Goal: Task Accomplishment & Management: Manage account settings

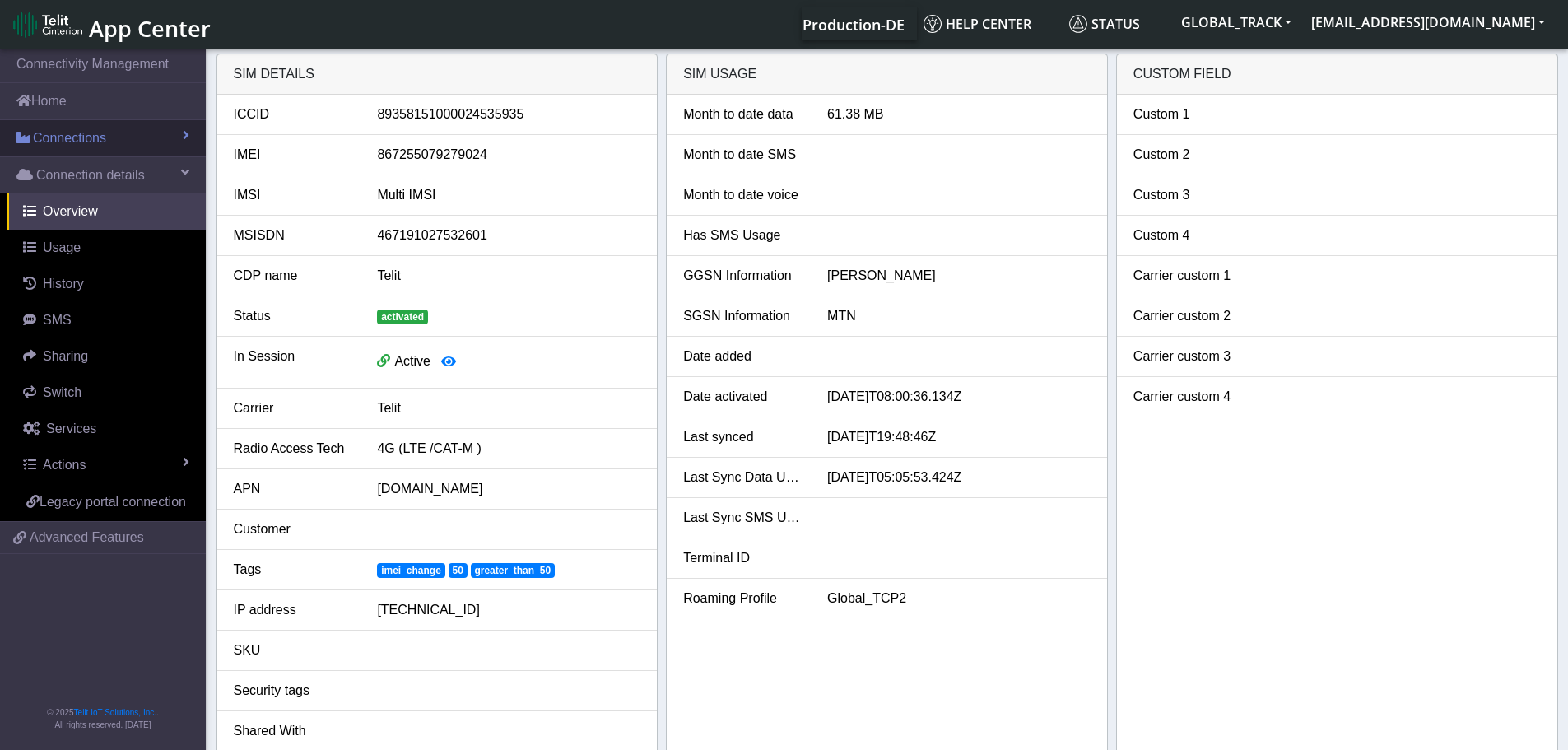
drag, startPoint x: 118, startPoint y: 141, endPoint x: 116, endPoint y: 156, distance: 15.1
click at [118, 141] on link "Connections" at bounding box center [103, 139] width 206 height 36
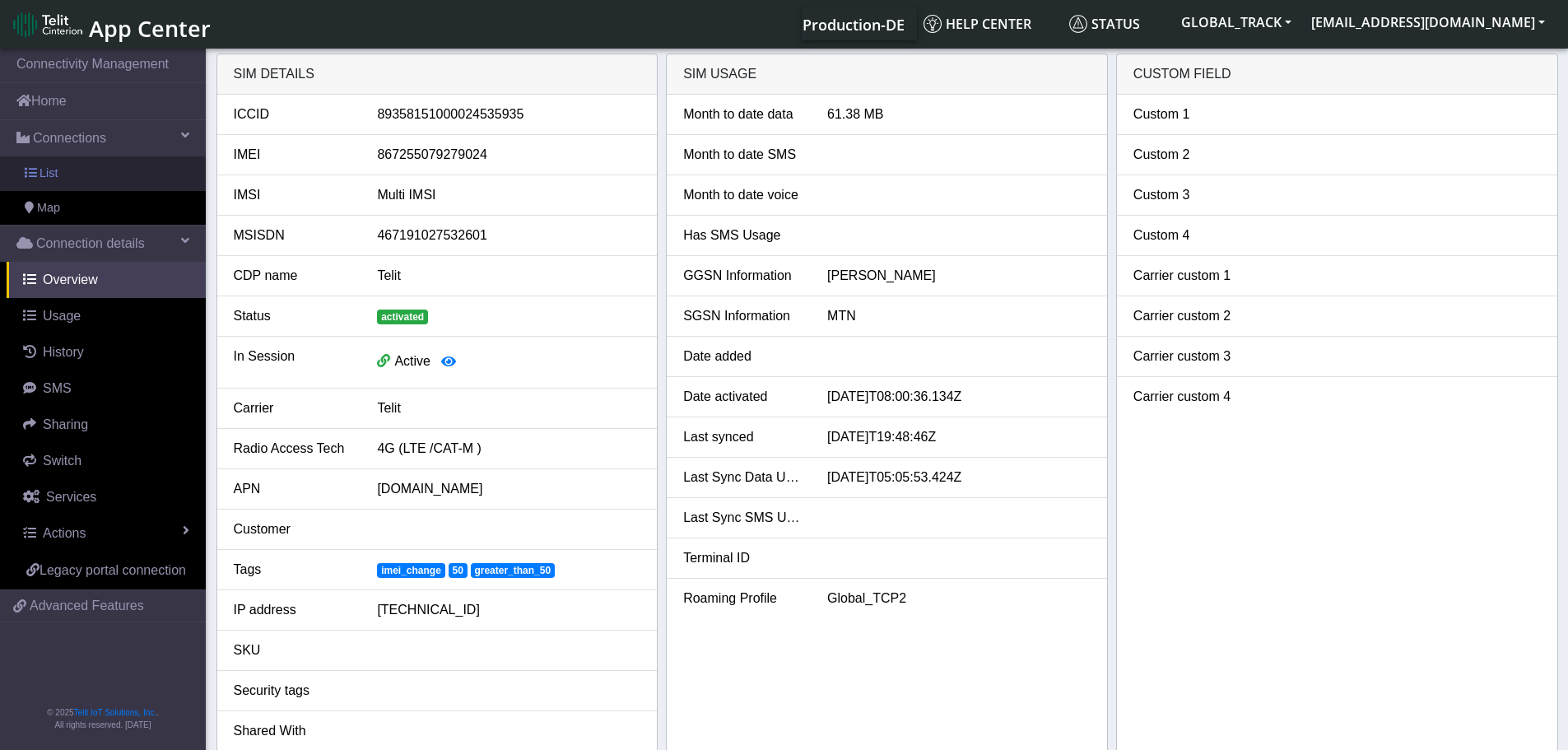
click at [112, 177] on link "List" at bounding box center [103, 174] width 206 height 34
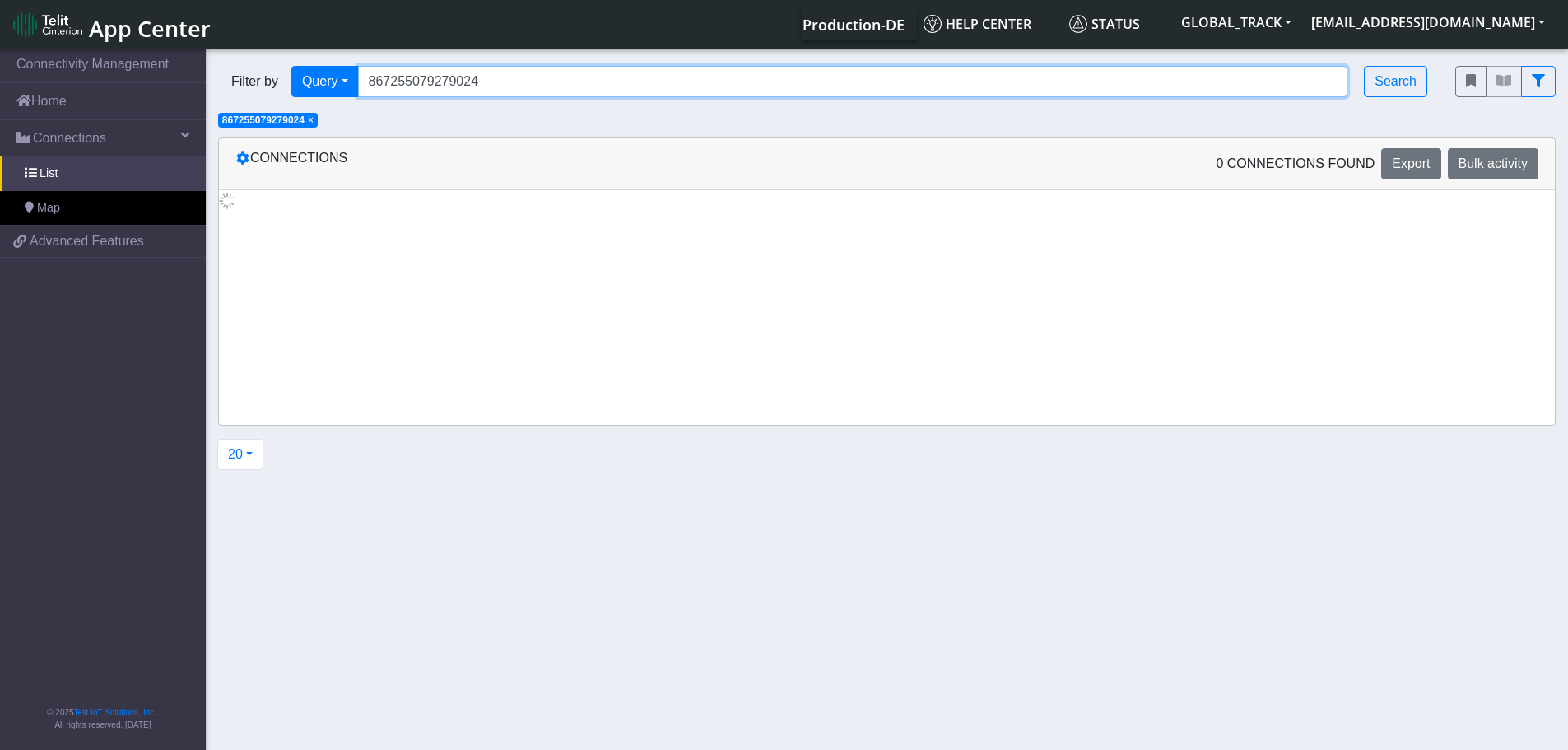
drag, startPoint x: 484, startPoint y: 84, endPoint x: 254, endPoint y: 81, distance: 230.0
click at [254, 81] on div "Filter by Query Query In Session Not connected Tags Country Operator 8672550792…" at bounding box center [824, 81] width 1212 height 31
paste input "4011062499720"
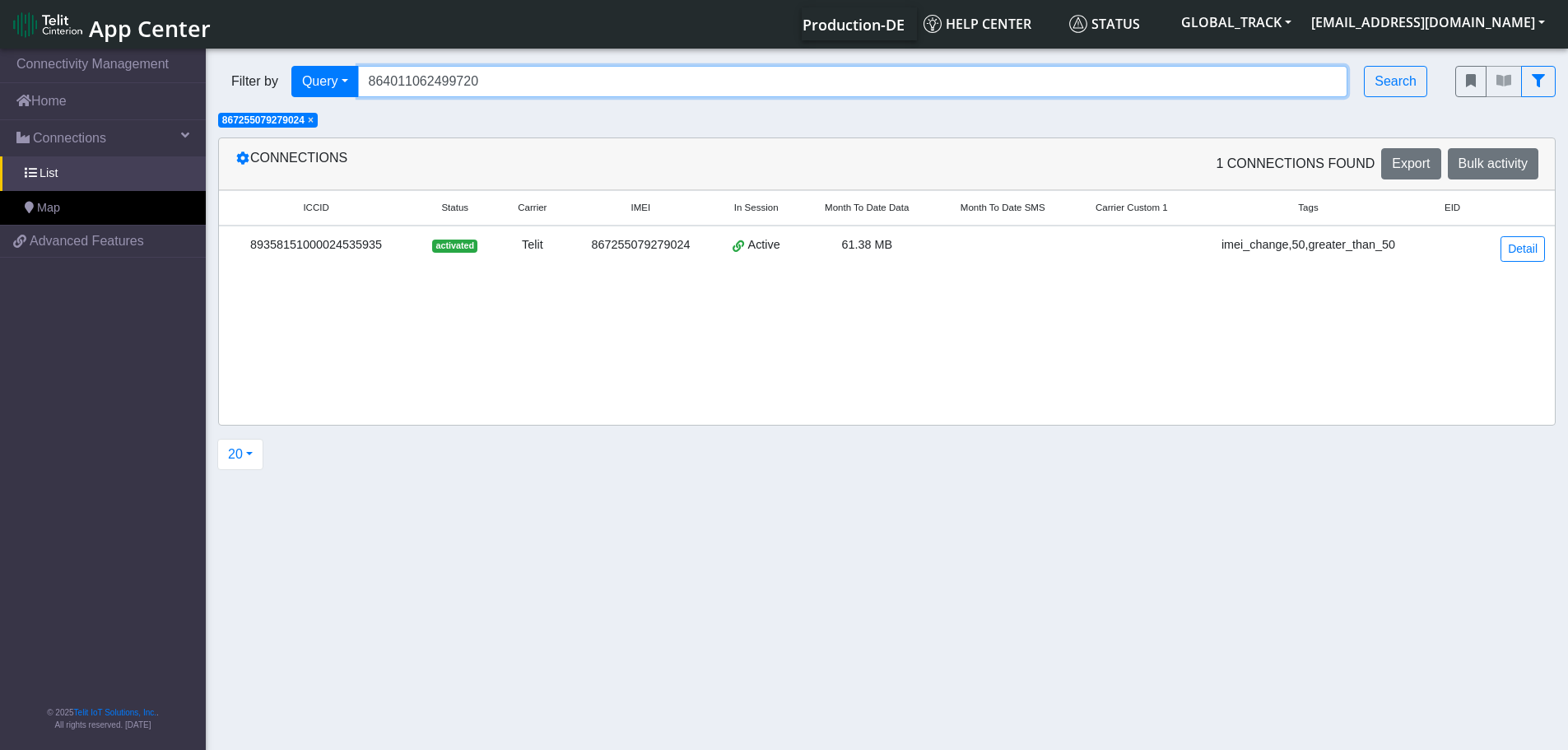
type input "864011062499720"
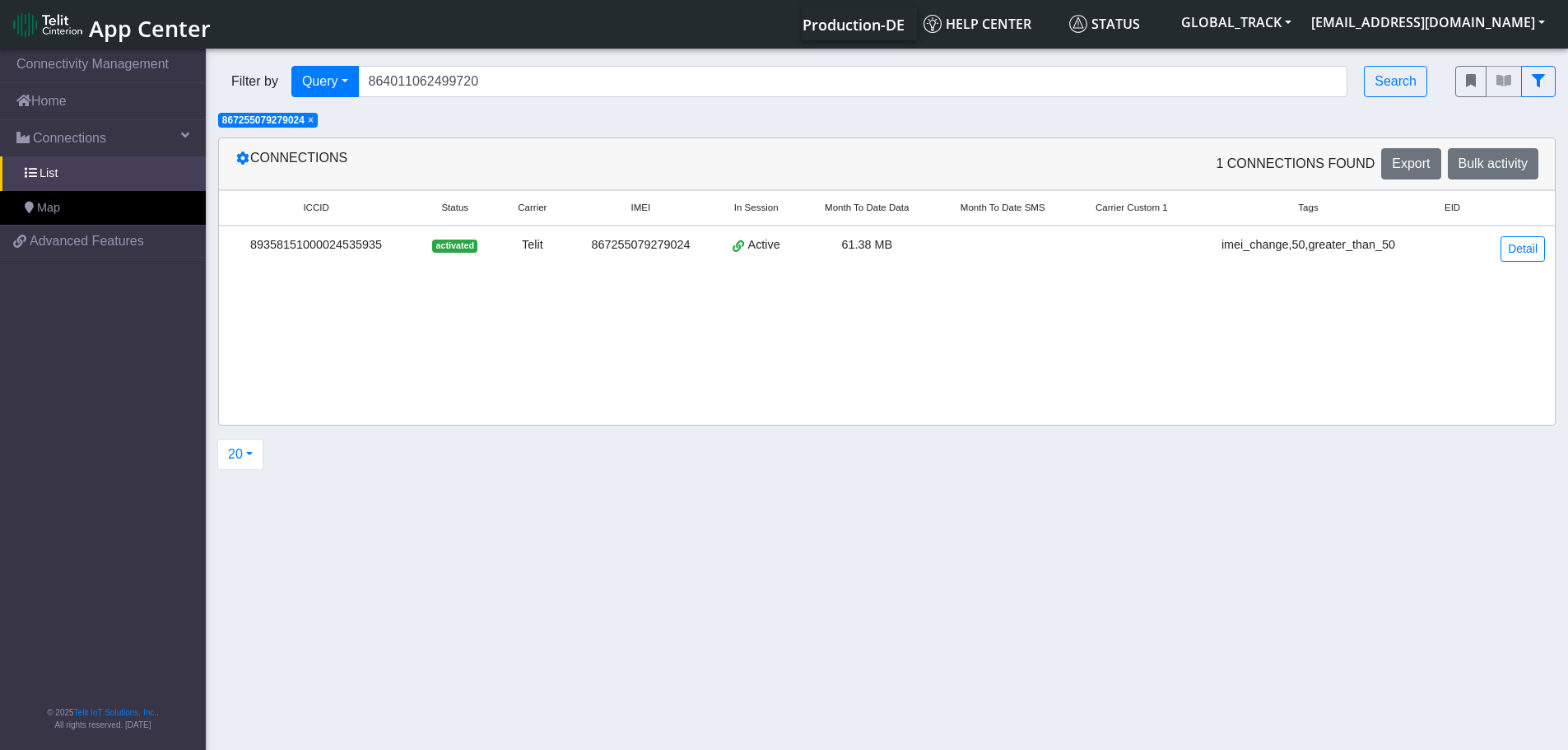
click at [313, 124] on span "×" at bounding box center [310, 121] width 6 height 11
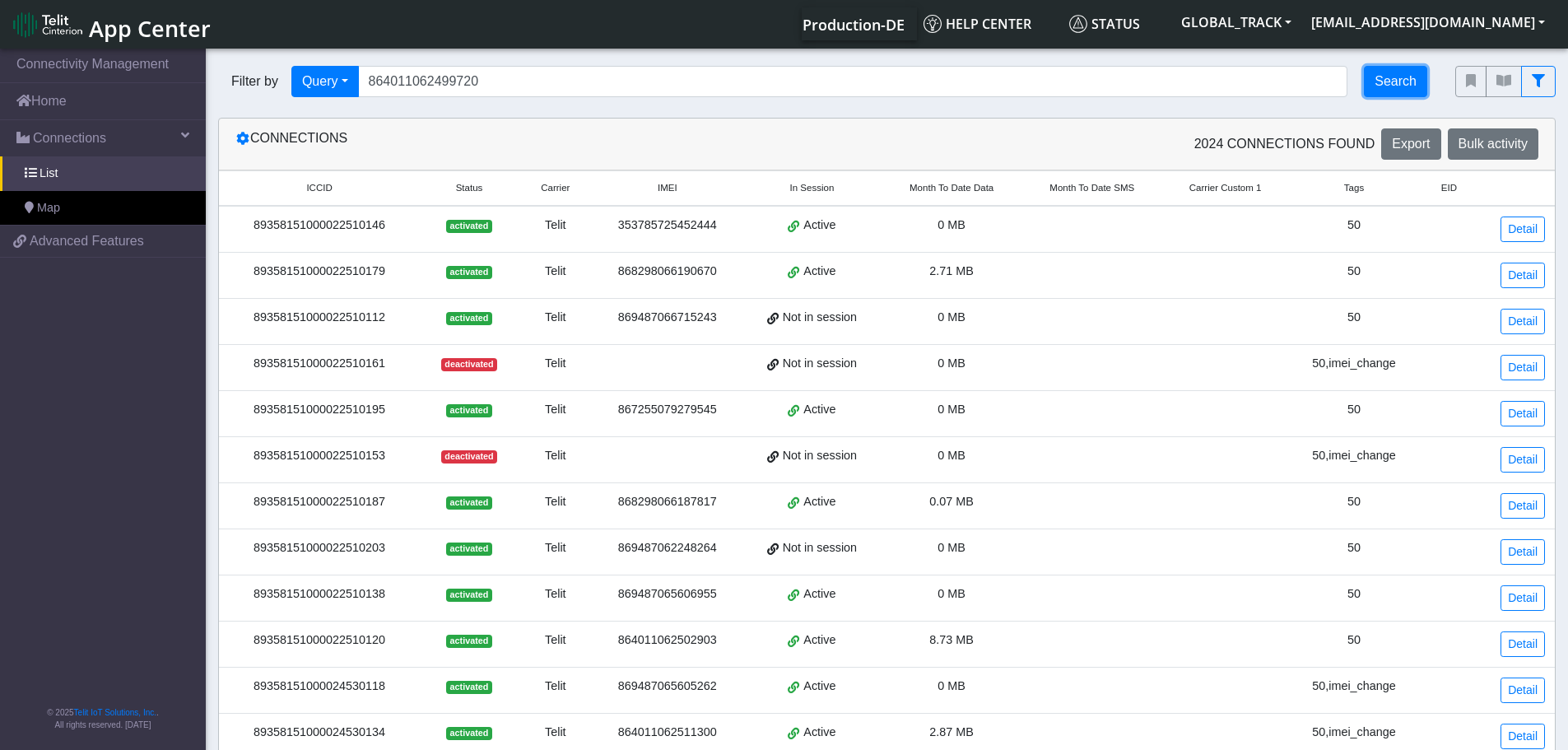
click at [1400, 78] on button "Search" at bounding box center [1395, 81] width 64 height 31
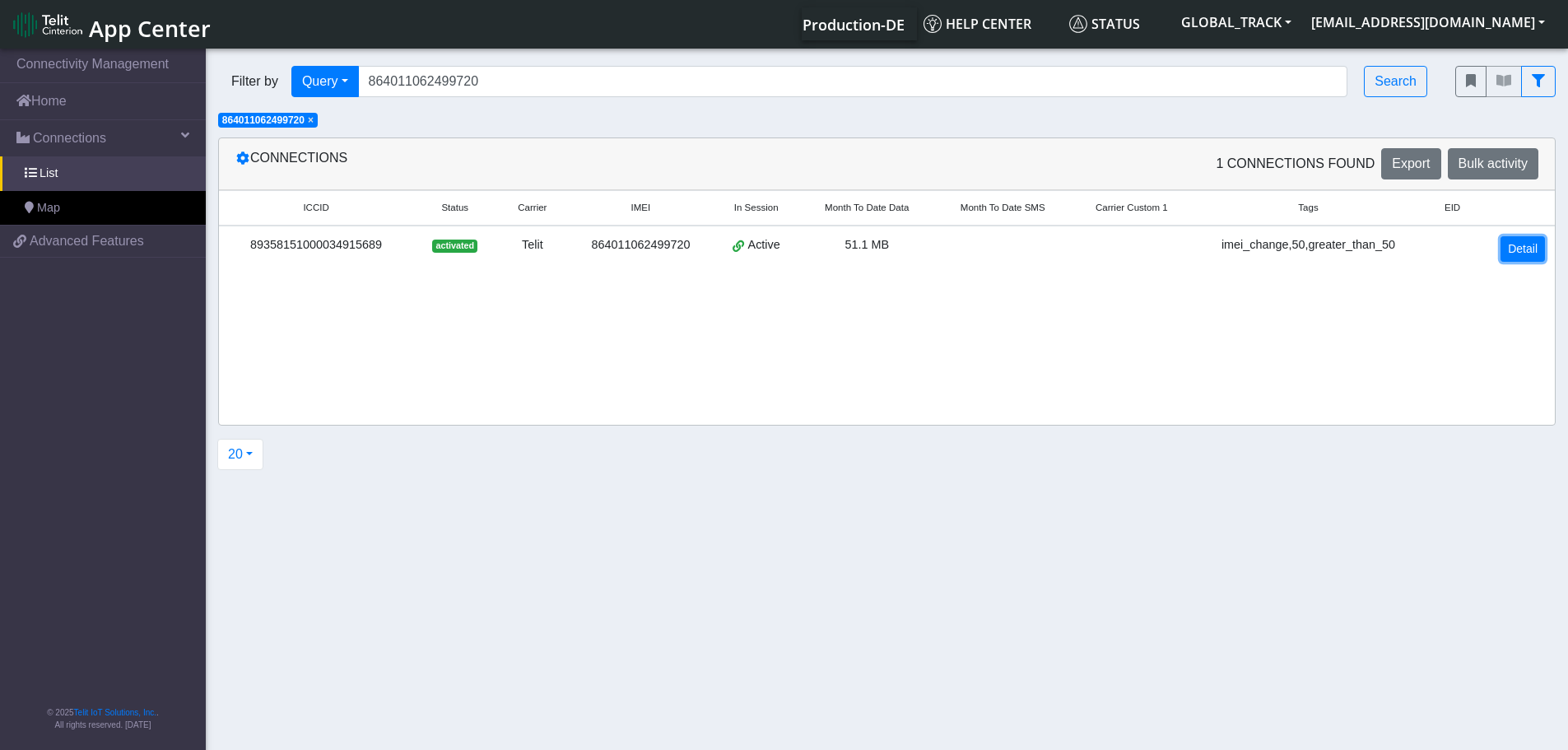
click at [1518, 254] on link "Detail" at bounding box center [1522, 249] width 45 height 26
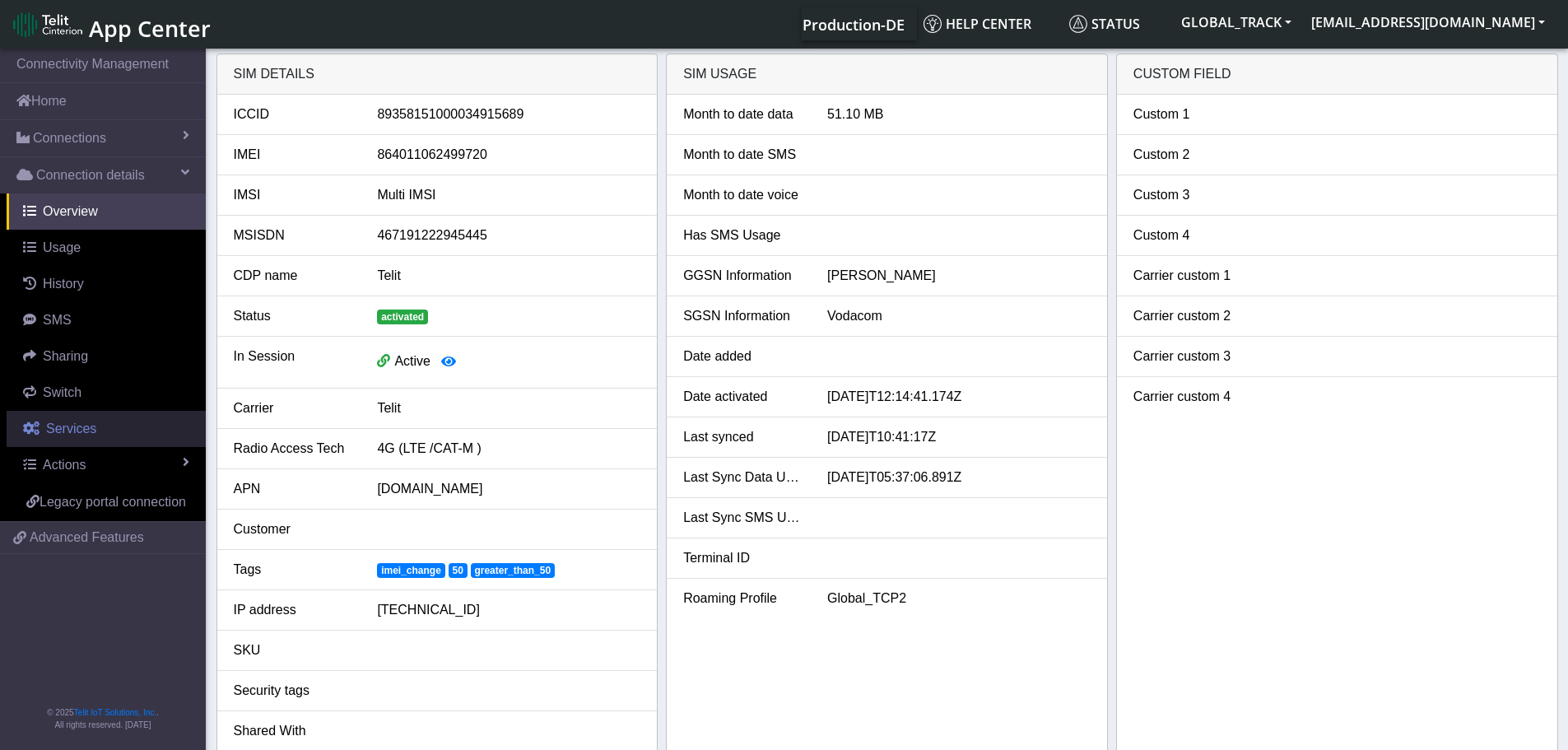
click at [61, 427] on span "Services" at bounding box center [71, 428] width 50 height 14
select select "2: 6"
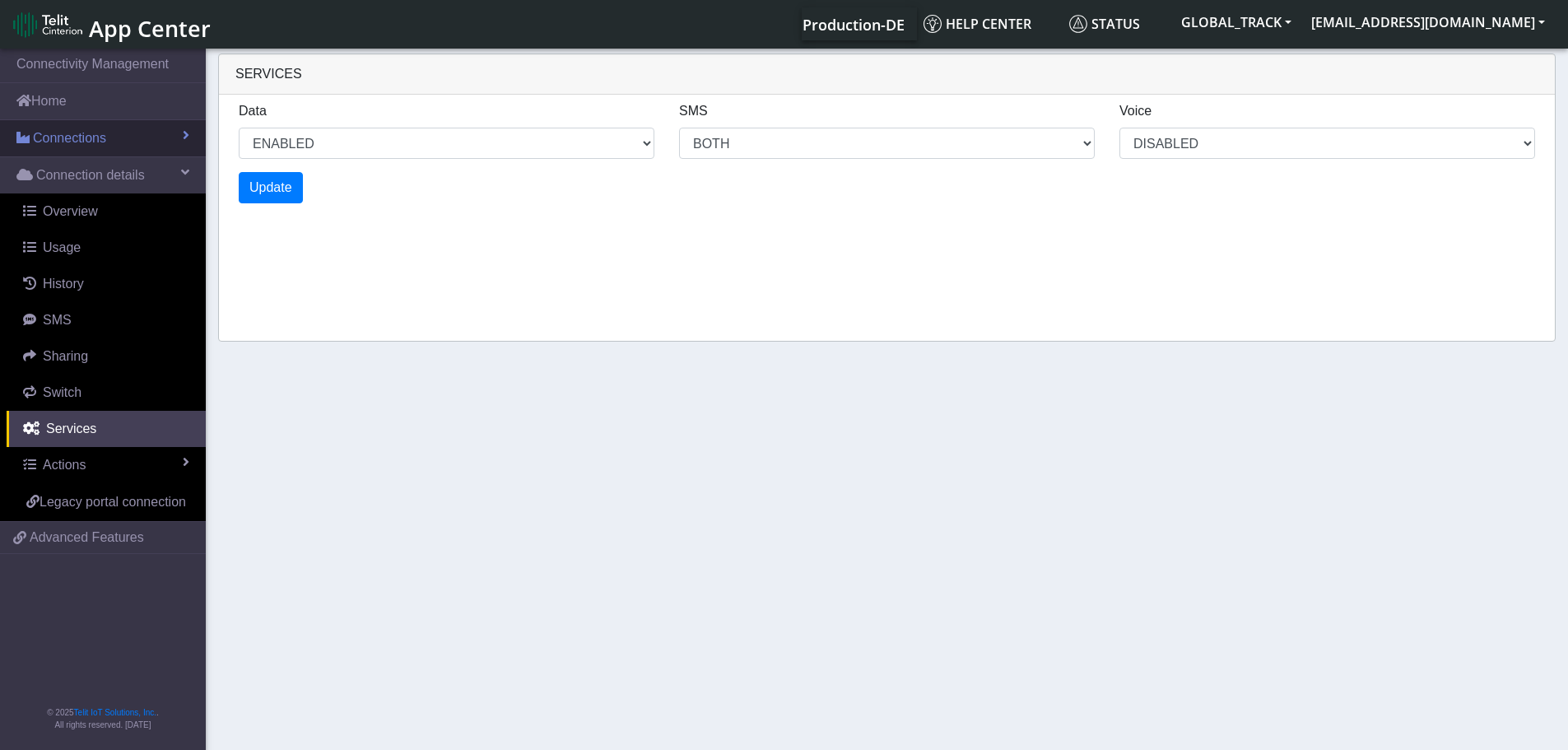
click at [114, 127] on link "Connections" at bounding box center [103, 139] width 206 height 36
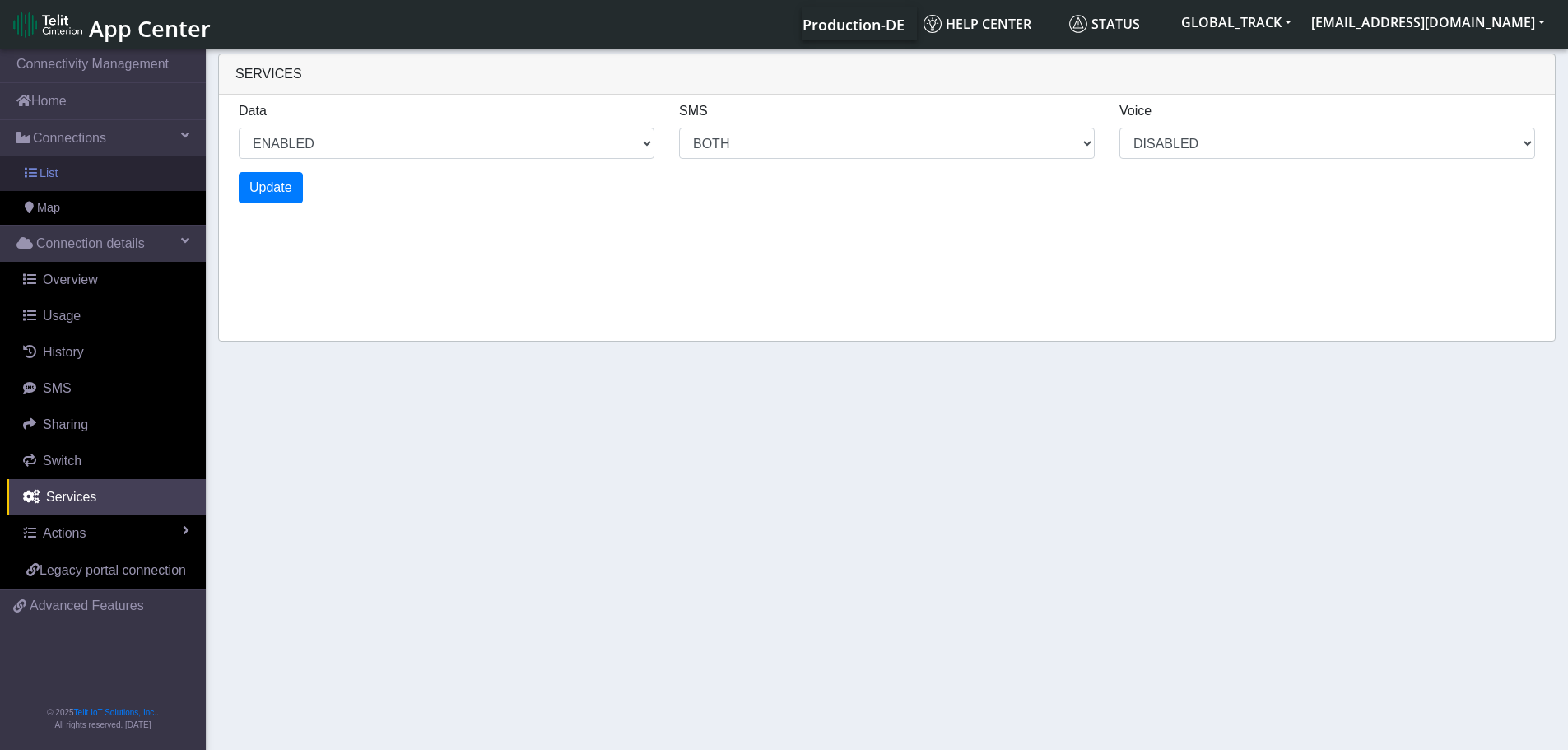
click at [77, 177] on link "List" at bounding box center [103, 174] width 206 height 34
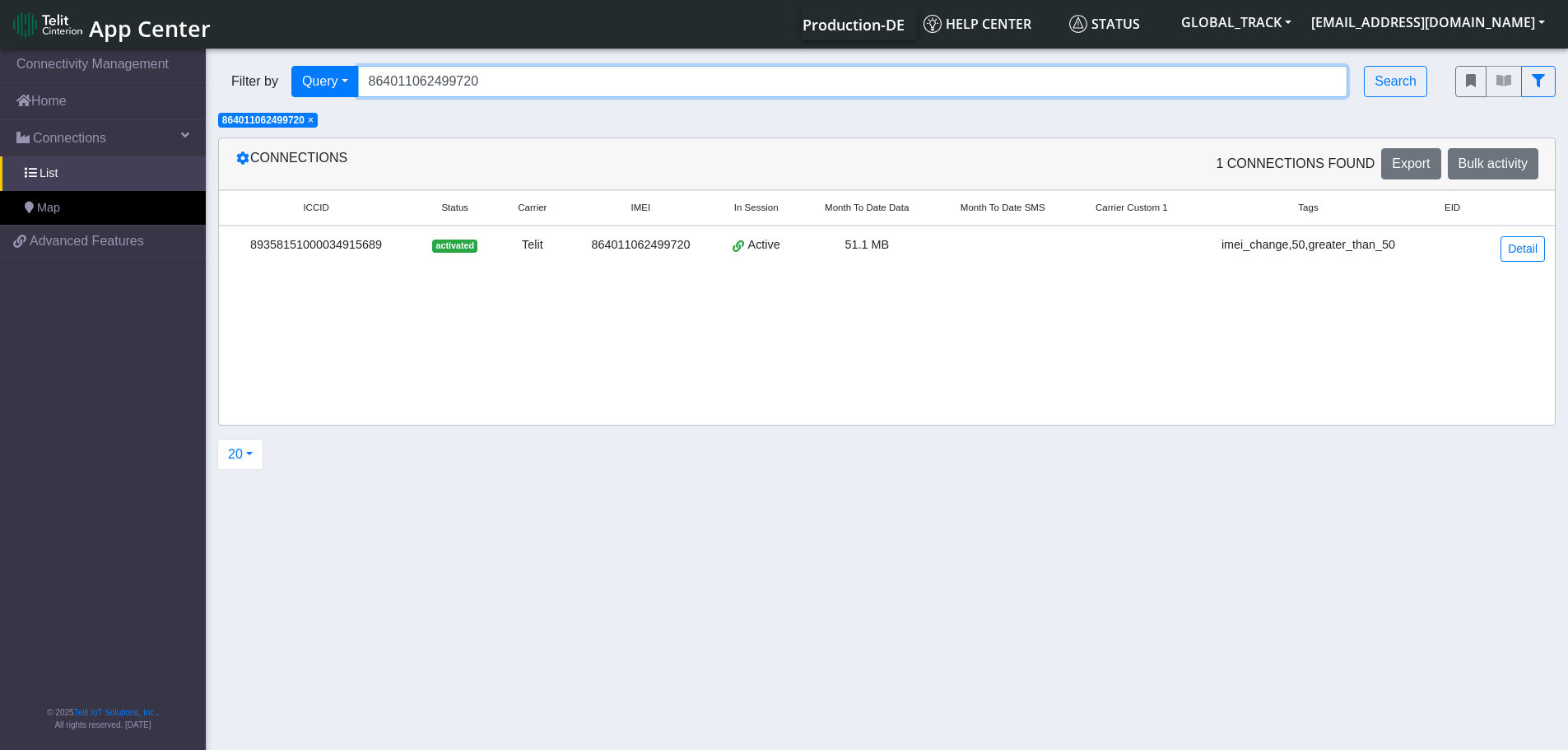
drag, startPoint x: 396, startPoint y: 81, endPoint x: 251, endPoint y: 80, distance: 145.0
click at [249, 81] on div "Filter by Query Query In Session Not connected Tags Country Operator 8640110624…" at bounding box center [824, 81] width 1212 height 31
paste input "7255079275428"
type input "867255079275428"
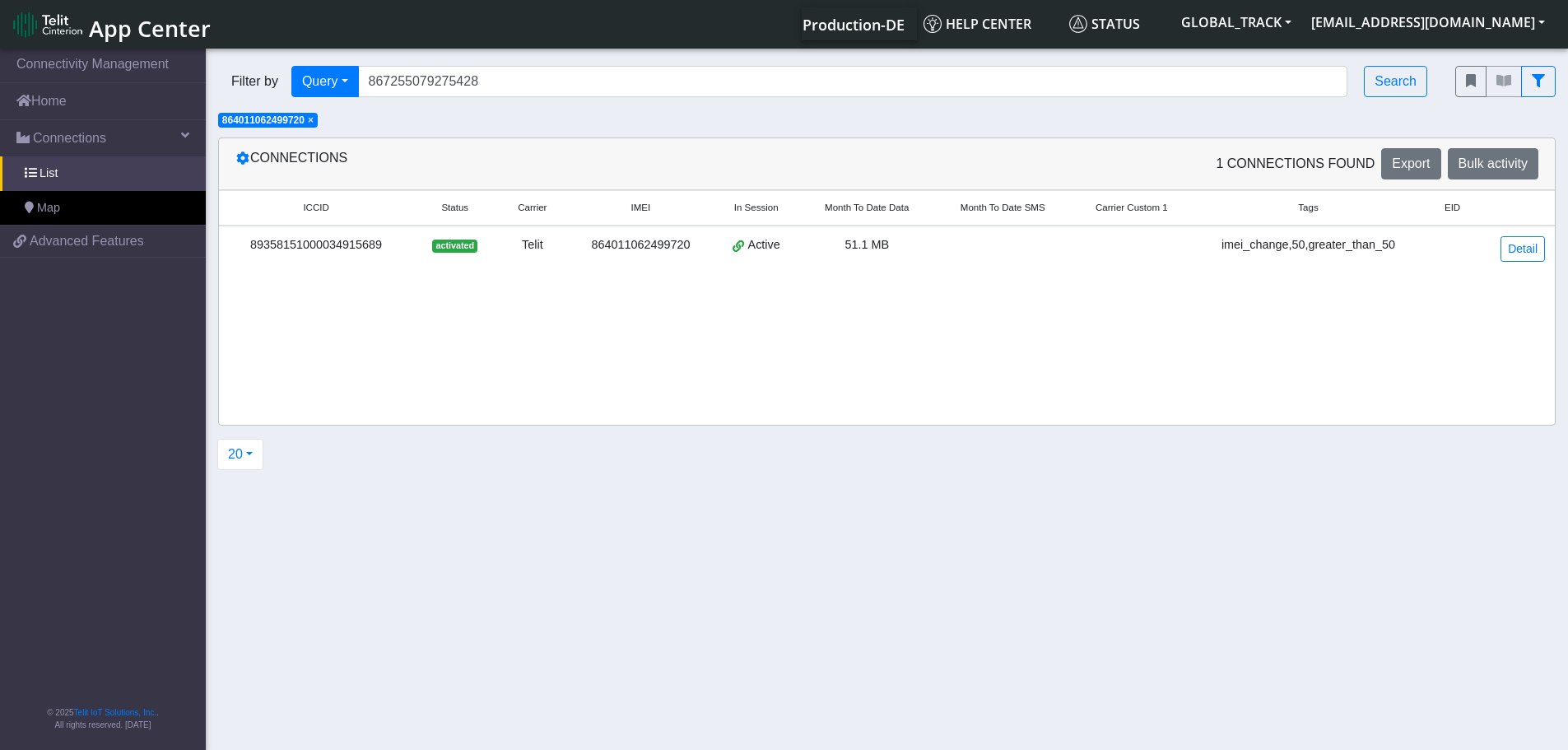
click at [313, 123] on span "×" at bounding box center [310, 121] width 6 height 11
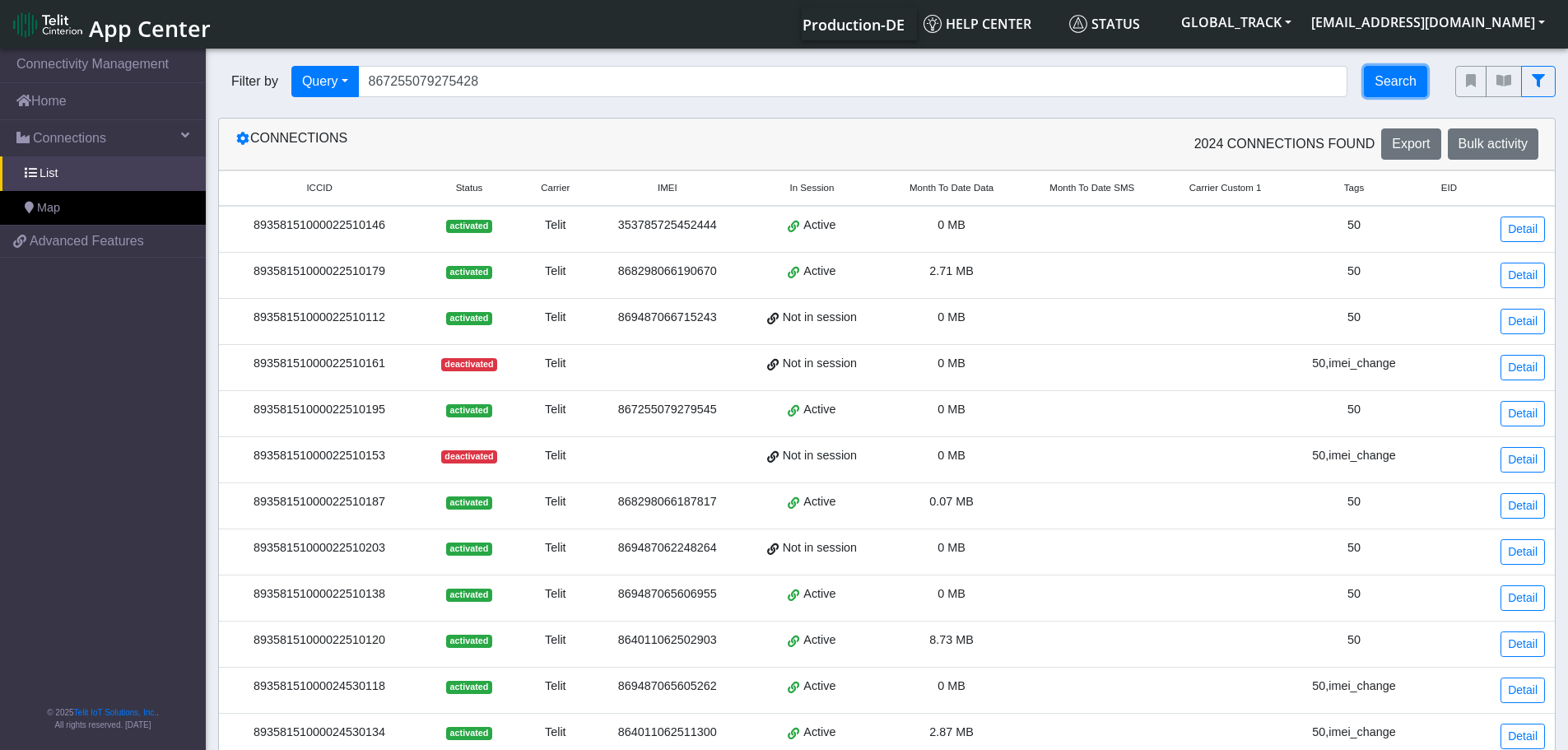
click at [1370, 78] on button "Search" at bounding box center [1395, 81] width 64 height 31
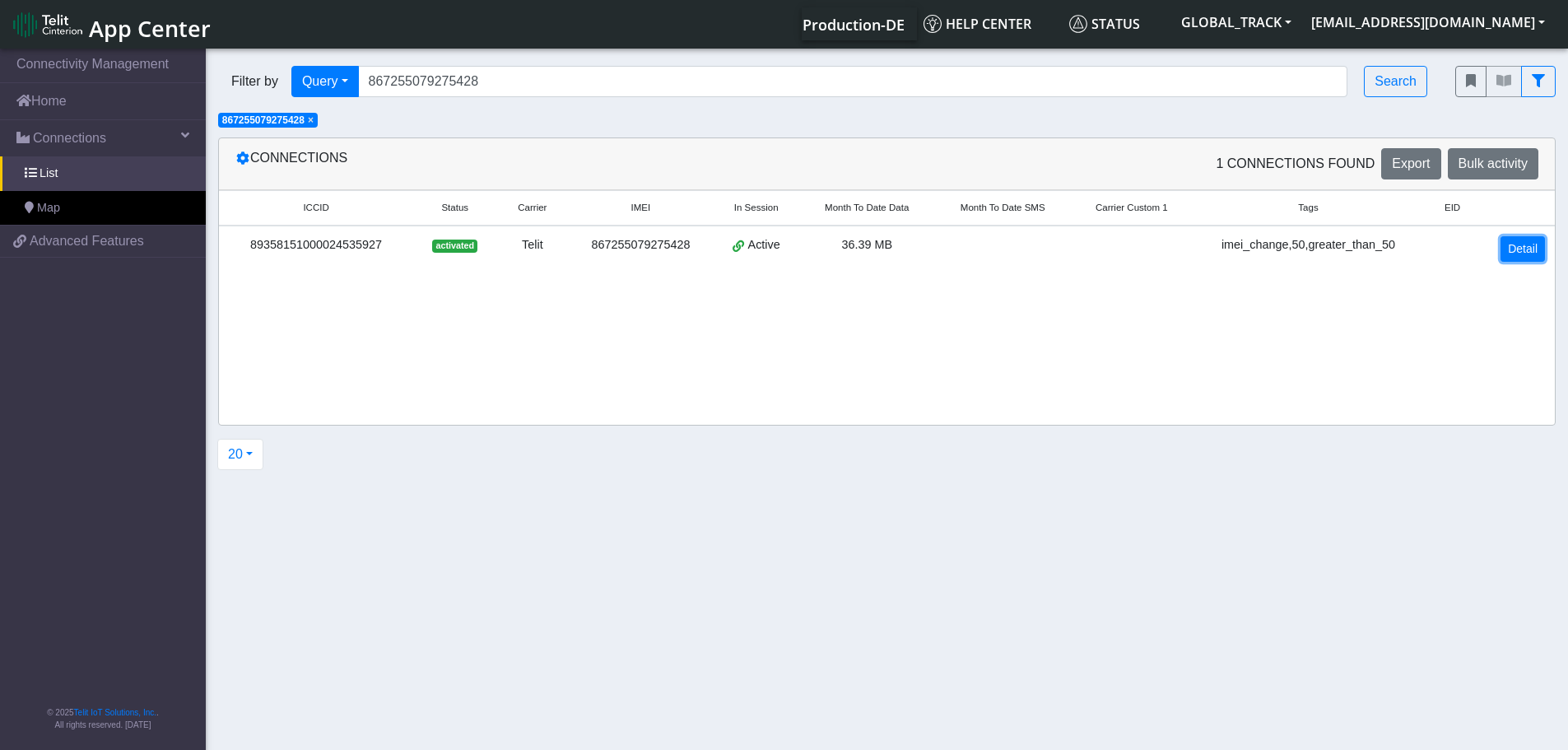
click at [1514, 253] on link "Detail" at bounding box center [1522, 249] width 45 height 26
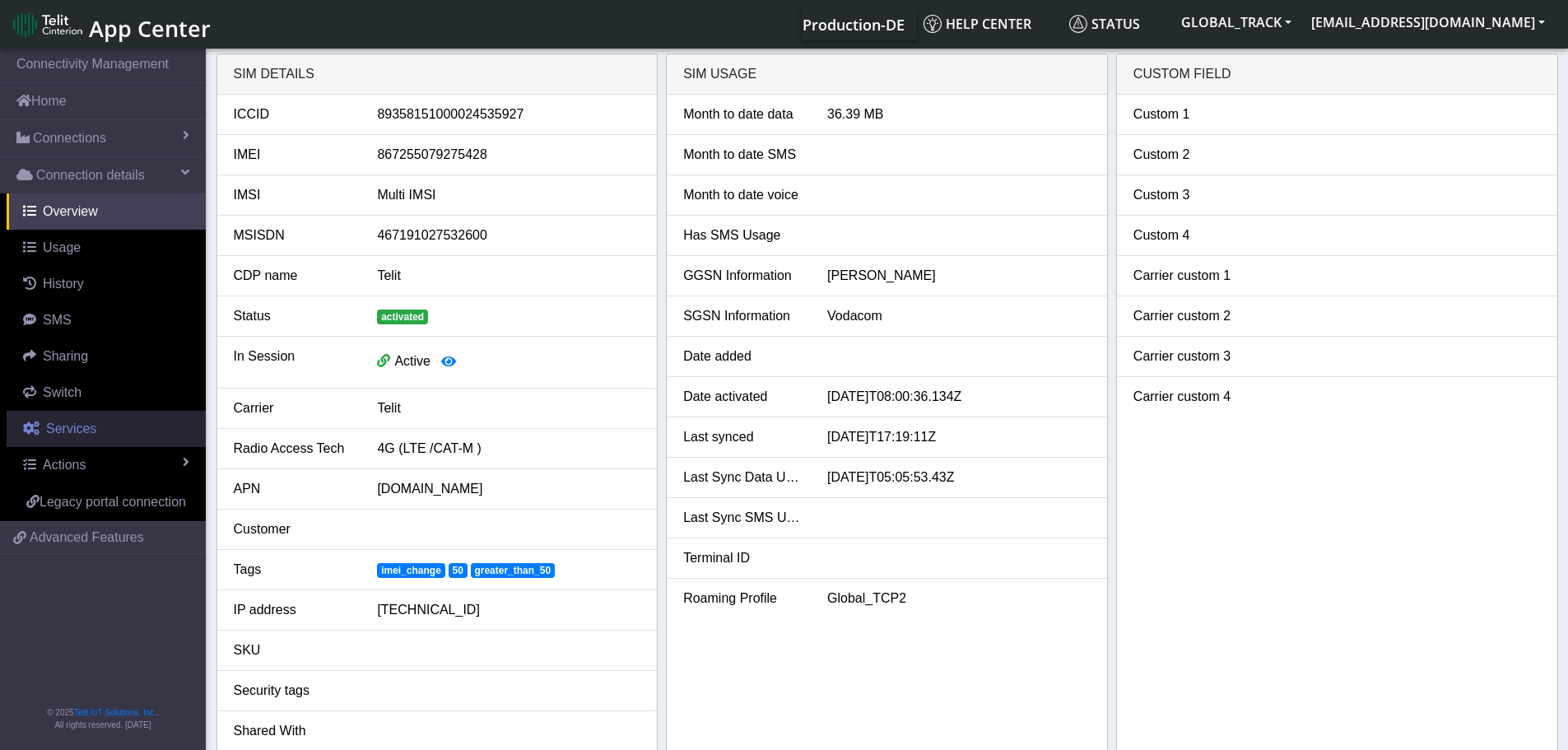
click at [78, 440] on link "Services" at bounding box center [106, 429] width 199 height 36
select select "1: 1"
select select "2: 6"
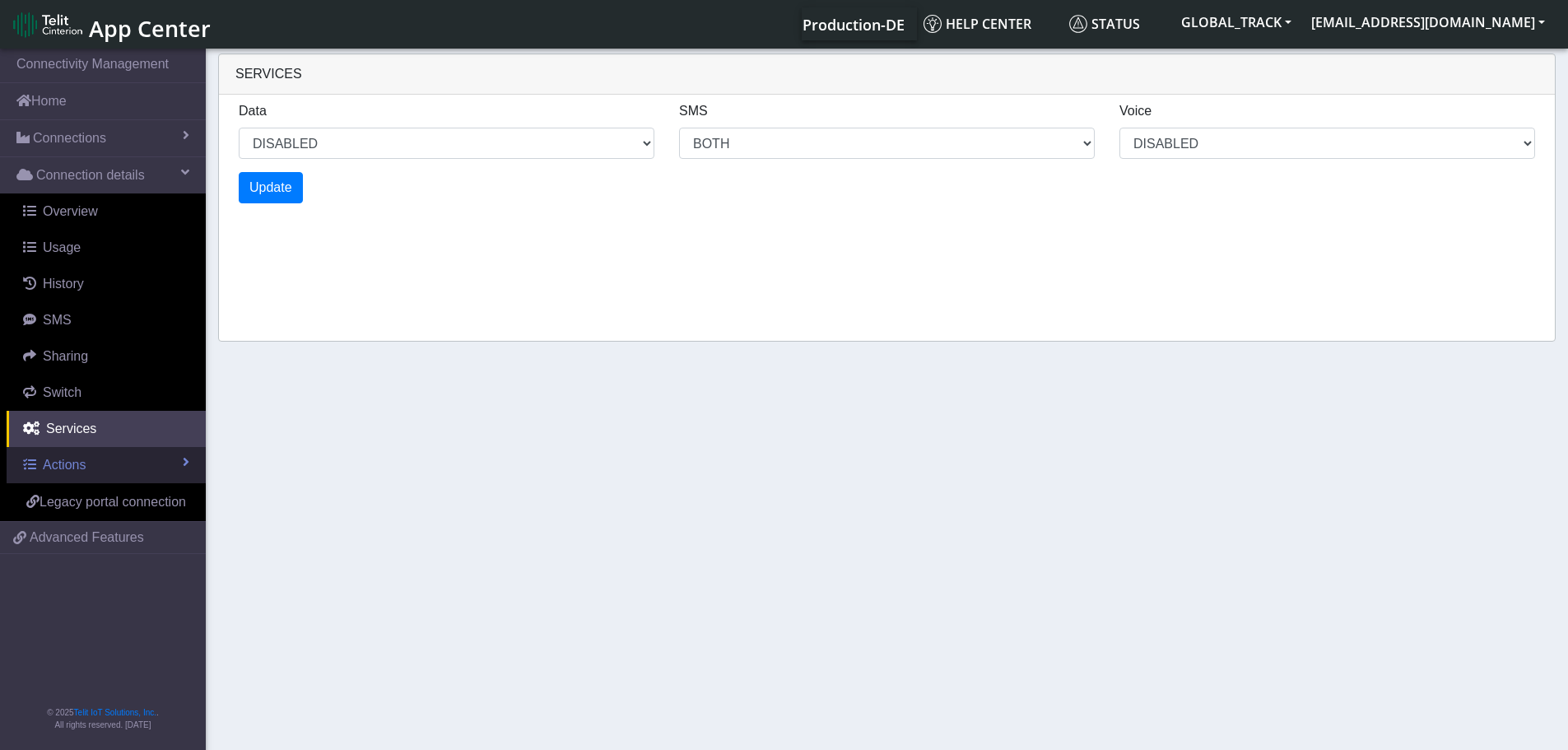
click at [82, 459] on span "Actions" at bounding box center [64, 464] width 43 height 14
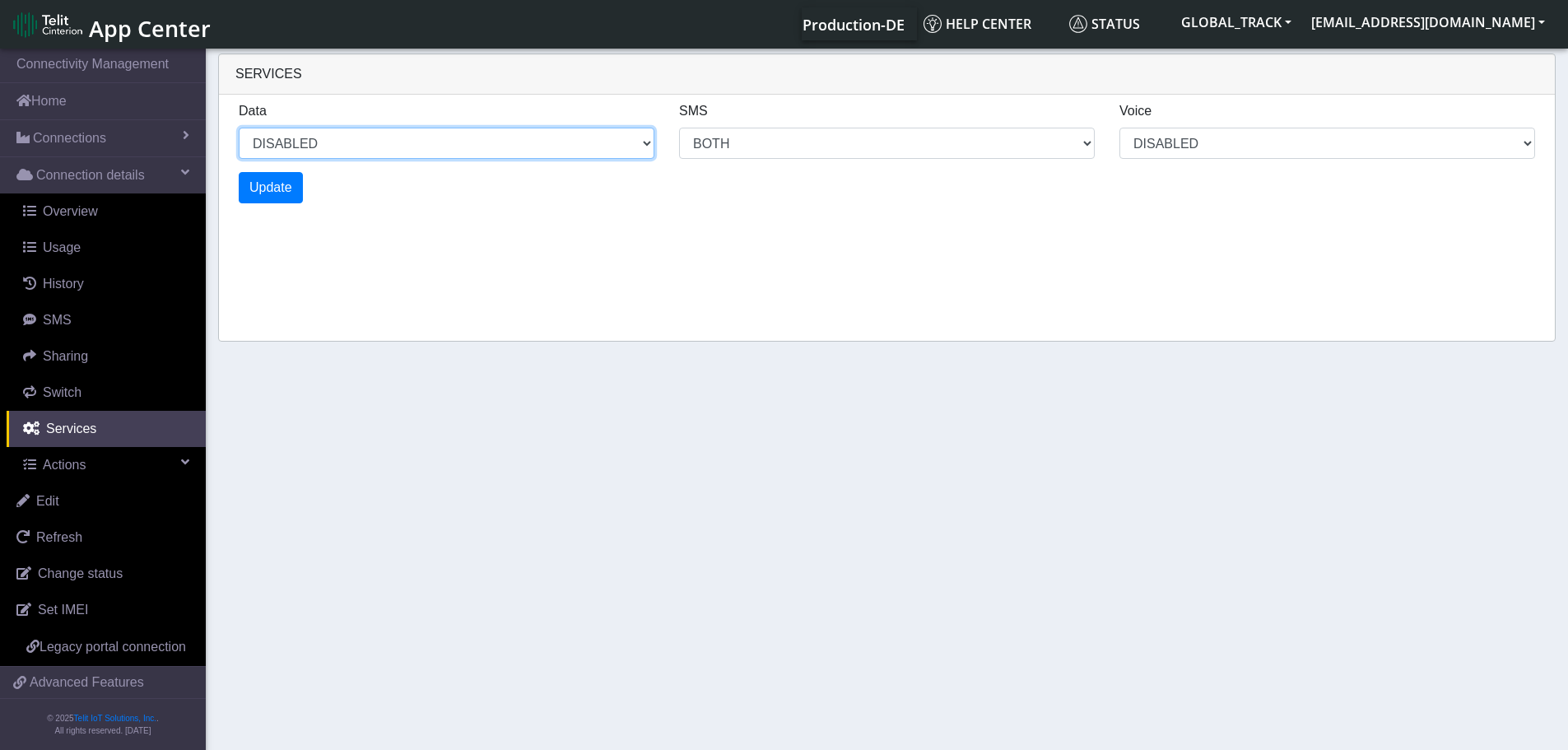
drag, startPoint x: 350, startPoint y: 143, endPoint x: 330, endPoint y: 153, distance: 22.4
click at [350, 143] on select "ENABLED DISABLED" at bounding box center [447, 142] width 416 height 31
click at [239, 127] on select "ENABLED DISABLED" at bounding box center [447, 142] width 416 height 31
select select "2: 0"
select select "6: 6"
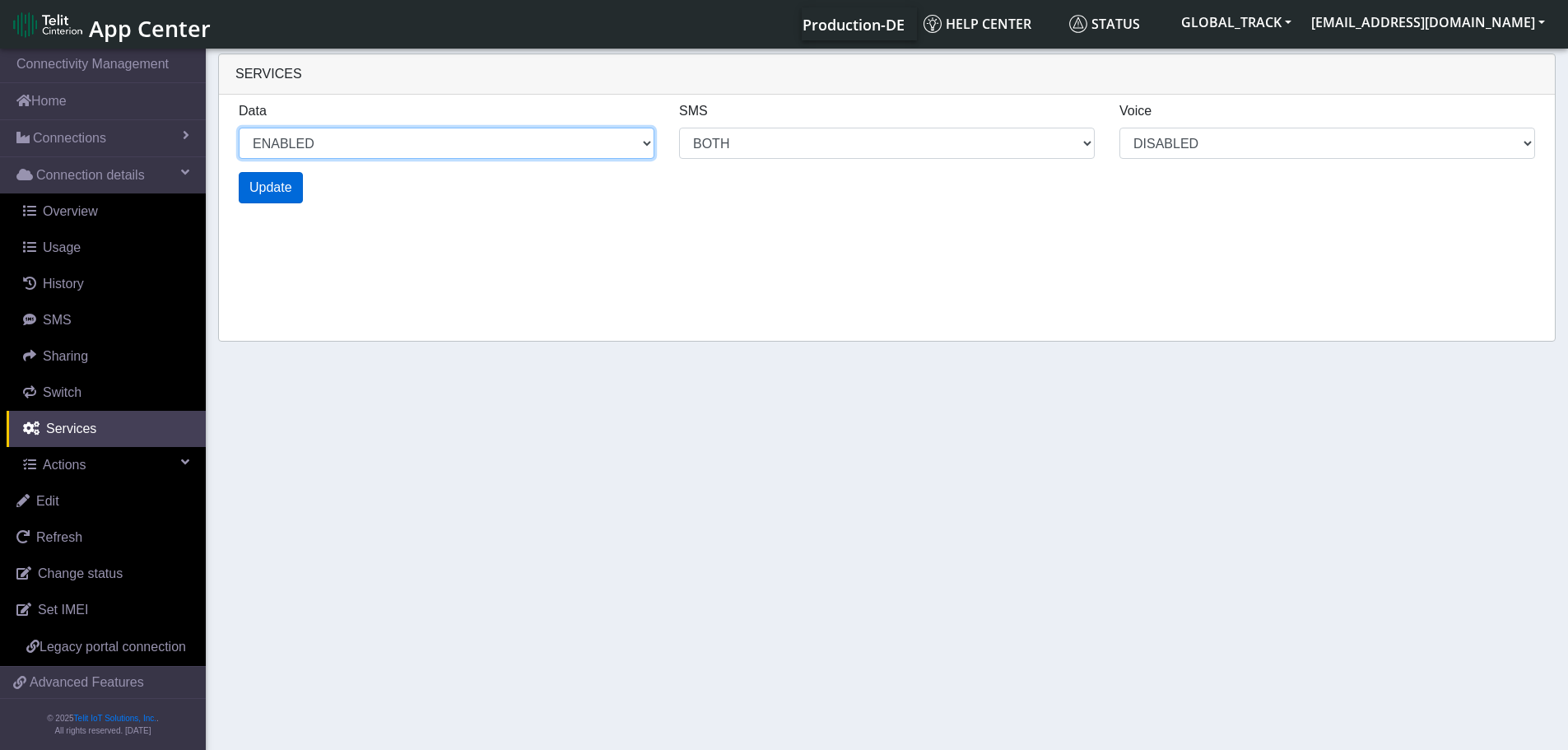
select select "1: 0"
click at [274, 187] on span "Update" at bounding box center [271, 187] width 43 height 14
select select "6: 0"
select select "14: 6"
select select "3: 0"
